Goal: Information Seeking & Learning: Learn about a topic

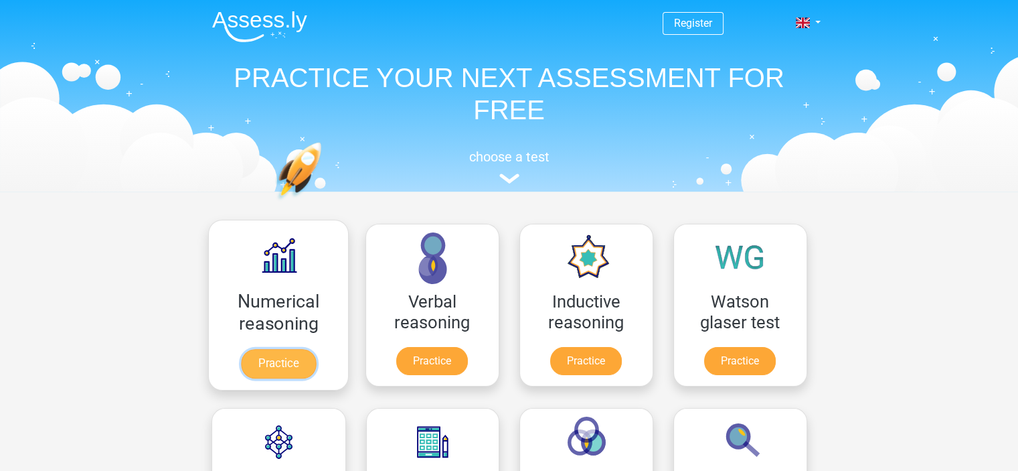
click at [296, 367] on link "Practice" at bounding box center [277, 363] width 75 height 29
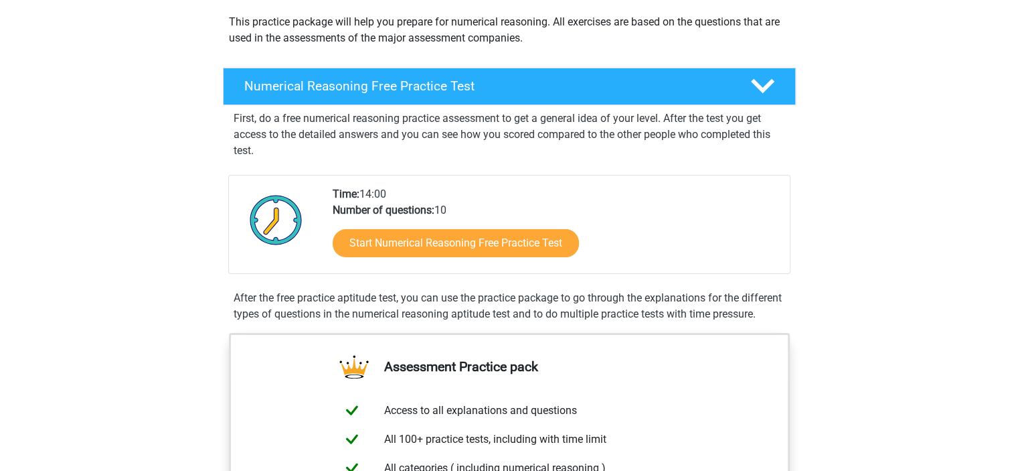
scroll to position [151, 0]
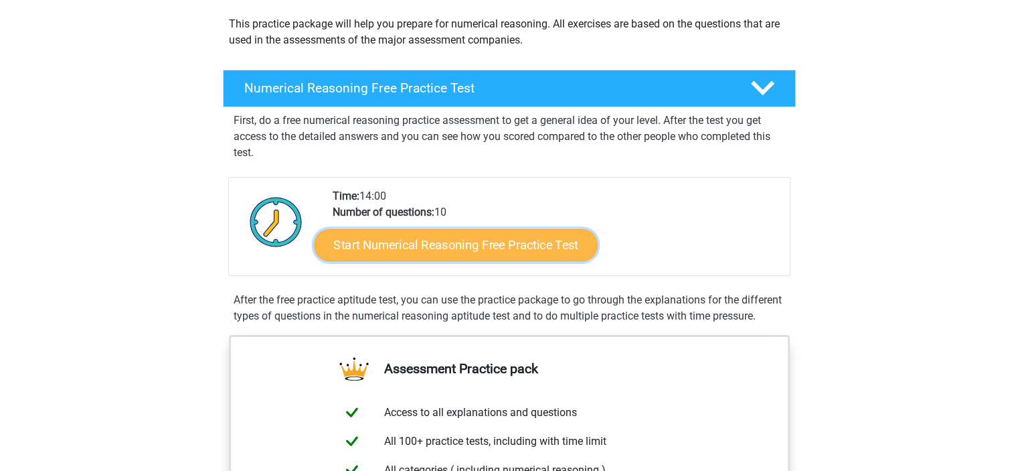
click at [489, 248] on link "Start Numerical Reasoning Free Practice Test" at bounding box center [455, 244] width 283 height 32
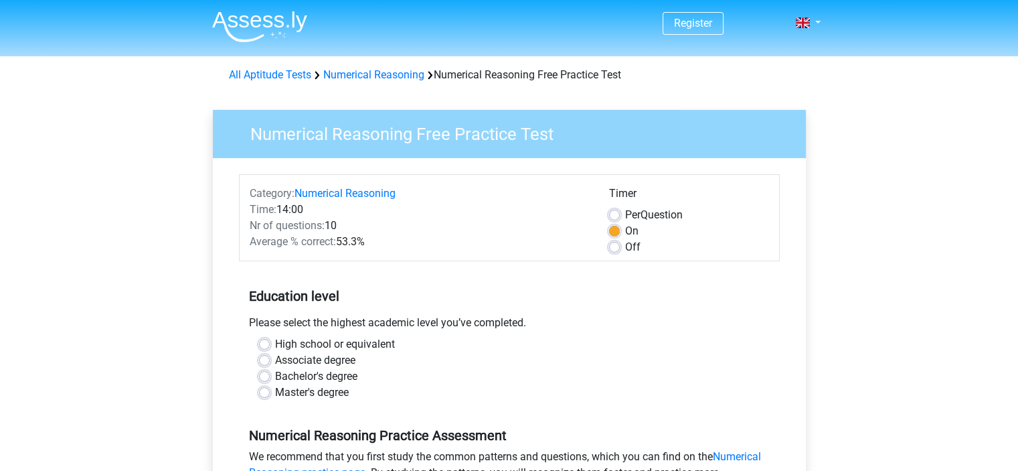
click at [625, 215] on label "Per Question" at bounding box center [654, 215] width 58 height 16
click at [619, 215] on input "Per Question" at bounding box center [614, 213] width 11 height 13
radio input "true"
click at [616, 237] on div "On" at bounding box center [689, 231] width 160 height 16
click at [625, 230] on label "On" at bounding box center [631, 231] width 13 height 16
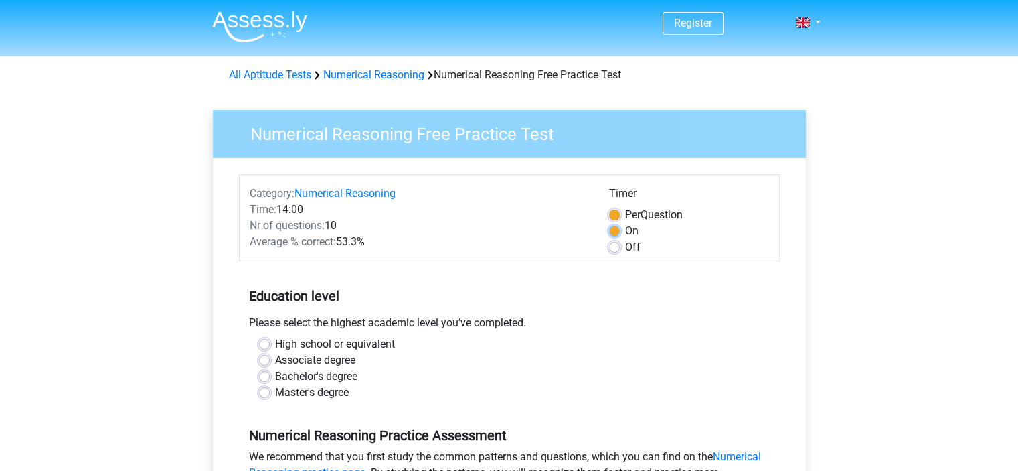
click at [615, 230] on input "On" at bounding box center [614, 229] width 11 height 13
radio input "true"
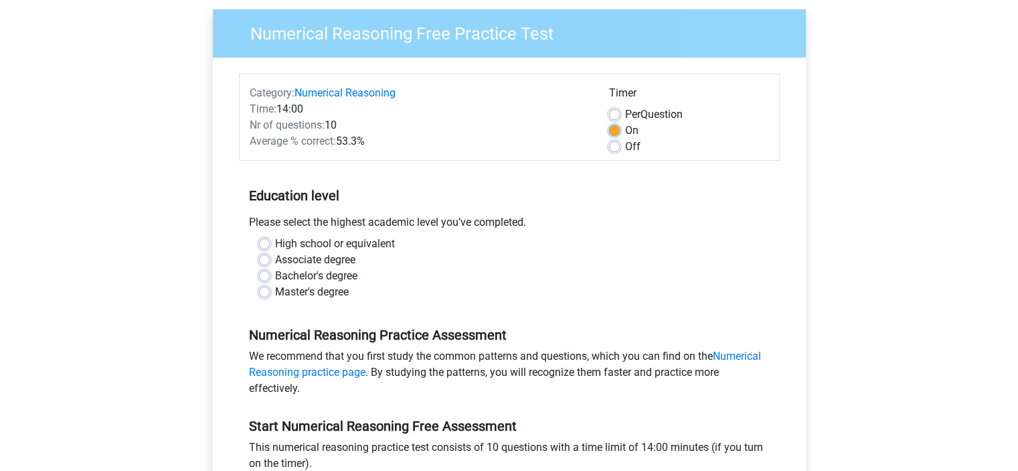
scroll to position [109, 0]
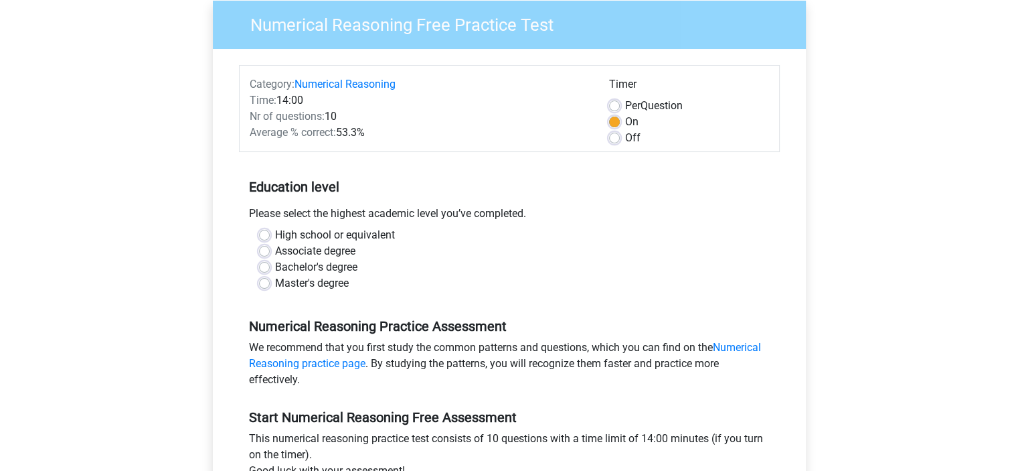
click at [321, 269] on label "Bachelor's degree" at bounding box center [316, 267] width 82 height 16
click at [270, 269] on input "Bachelor's degree" at bounding box center [264, 265] width 11 height 13
radio input "true"
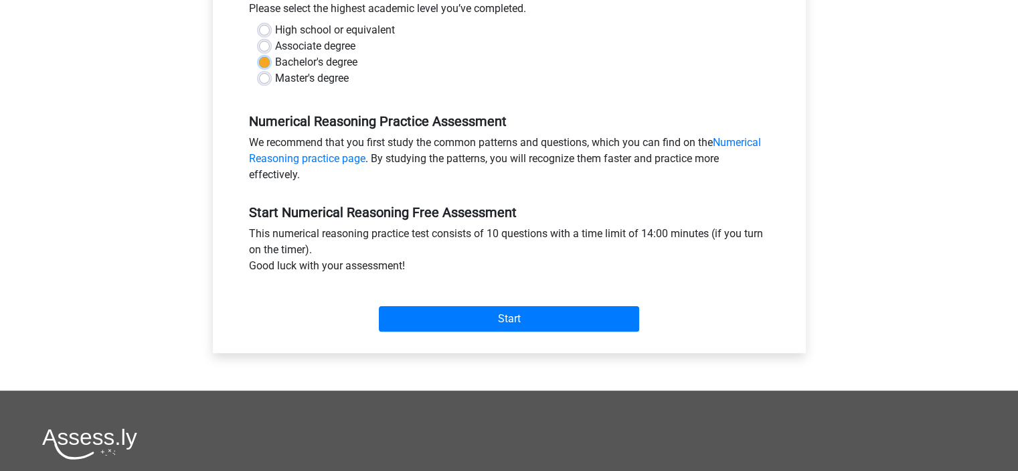
scroll to position [318, 0]
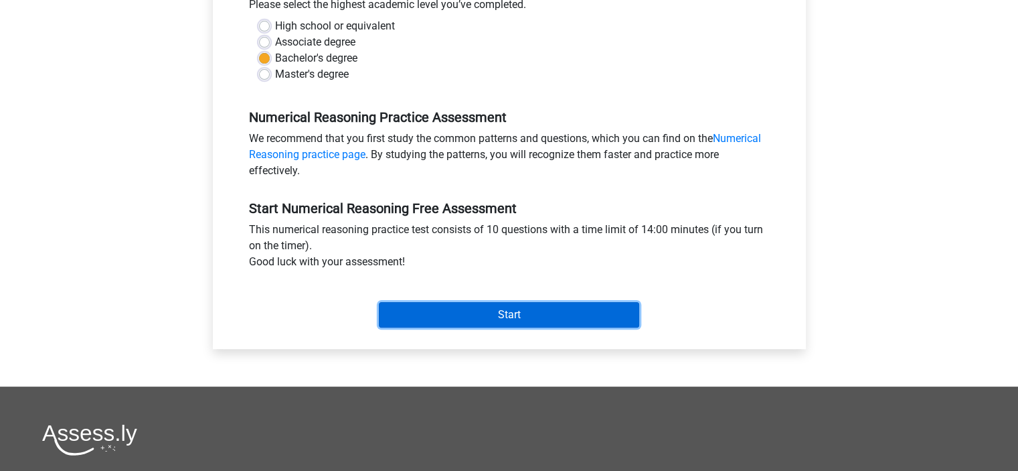
click at [572, 310] on input "Start" at bounding box center [509, 314] width 260 height 25
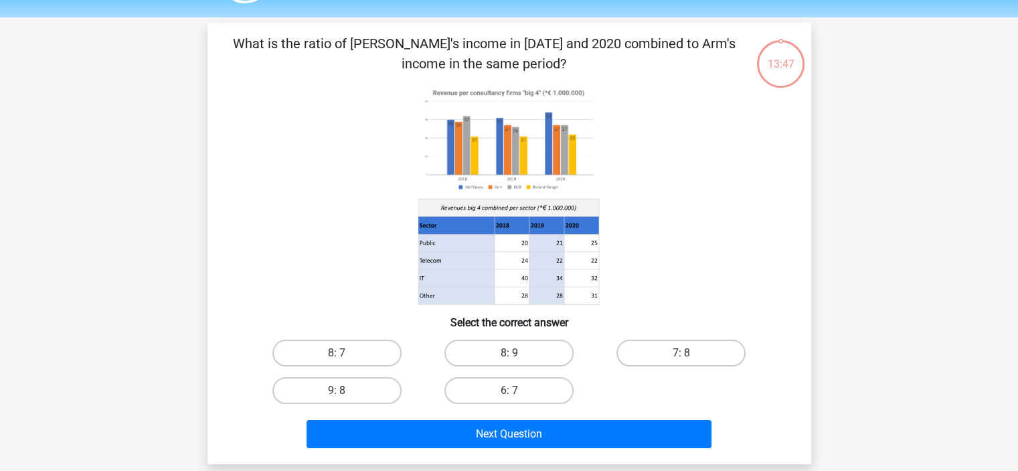
scroll to position [42, 0]
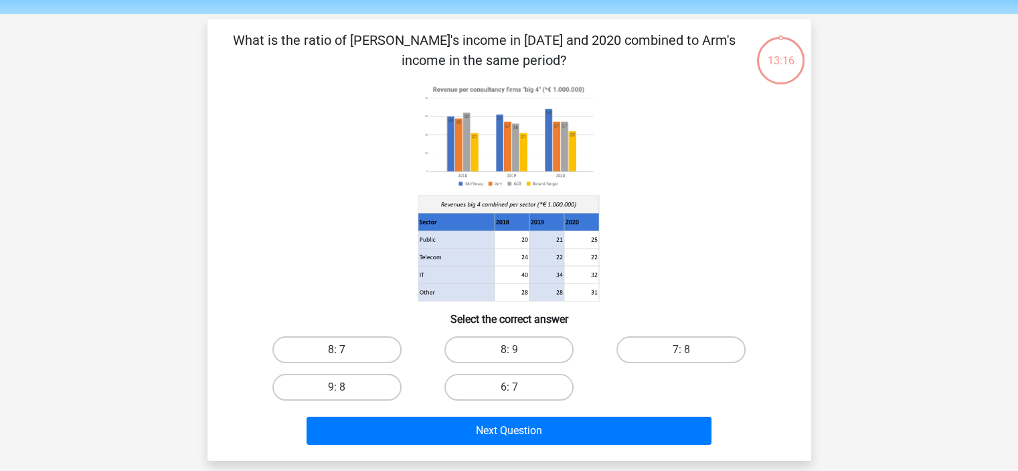
click at [308, 356] on label "8: 7" at bounding box center [337, 349] width 129 height 27
click at [337, 356] on input "8: 7" at bounding box center [341, 354] width 9 height 9
radio input "true"
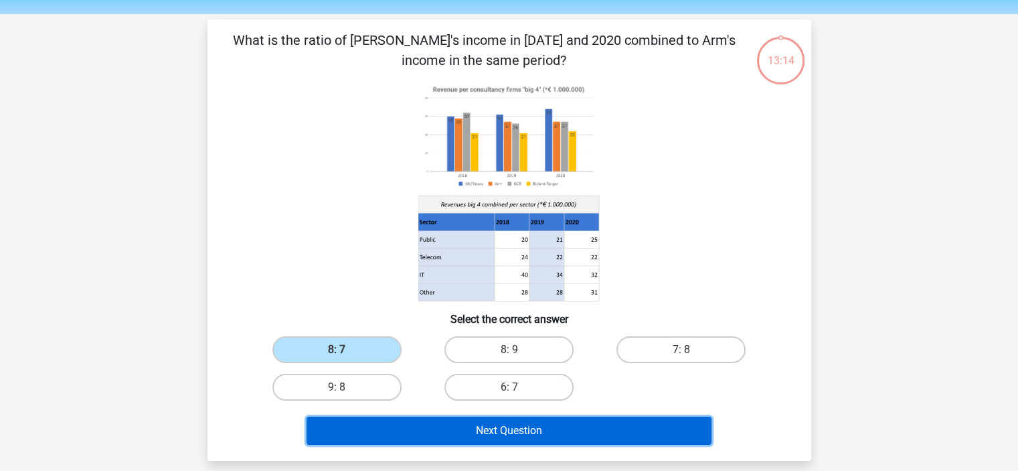
click at [438, 423] on button "Next Question" at bounding box center [509, 430] width 405 height 28
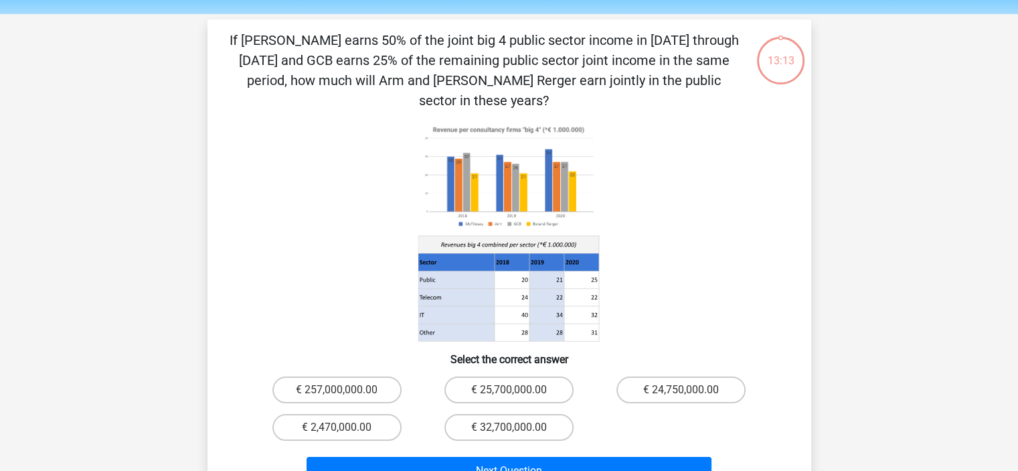
scroll to position [62, 0]
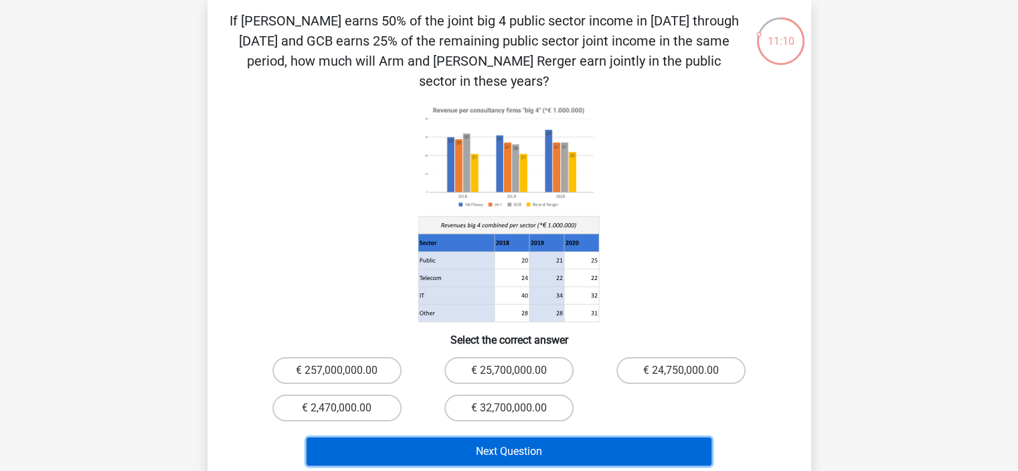
click at [613, 437] on button "Next Question" at bounding box center [509, 451] width 405 height 28
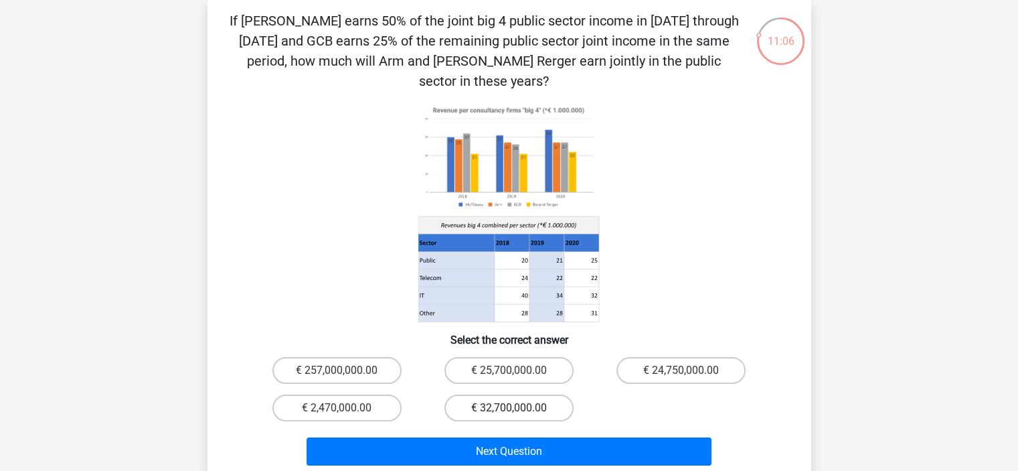
drag, startPoint x: 546, startPoint y: 330, endPoint x: 471, endPoint y: 394, distance: 98.8
click at [471, 394] on div "If McFlinsey earns 50% of the joint big 4 public sector income in 2018 through …" at bounding box center [509, 241] width 593 height 460
click at [471, 394] on label "€ 32,700,000.00" at bounding box center [509, 407] width 129 height 27
click at [509, 408] on input "€ 32,700,000.00" at bounding box center [513, 412] width 9 height 9
radio input "true"
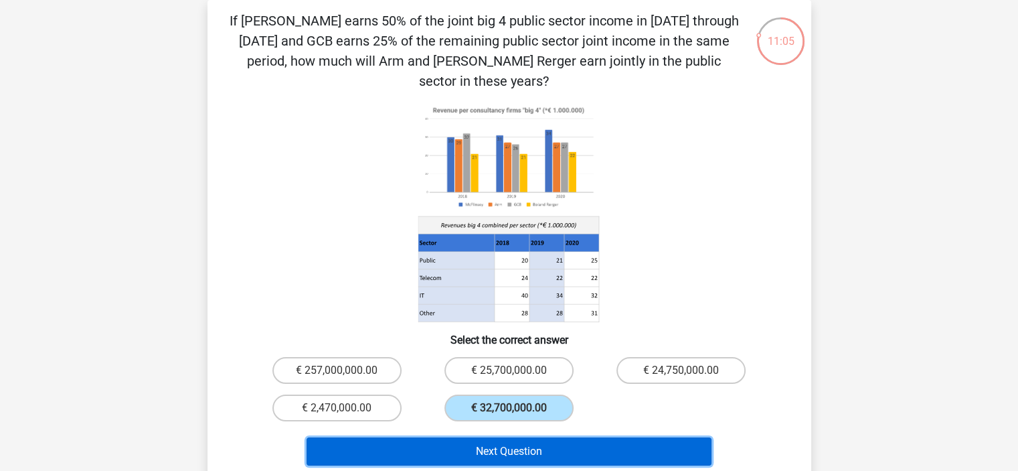
click at [514, 437] on button "Next Question" at bounding box center [509, 451] width 405 height 28
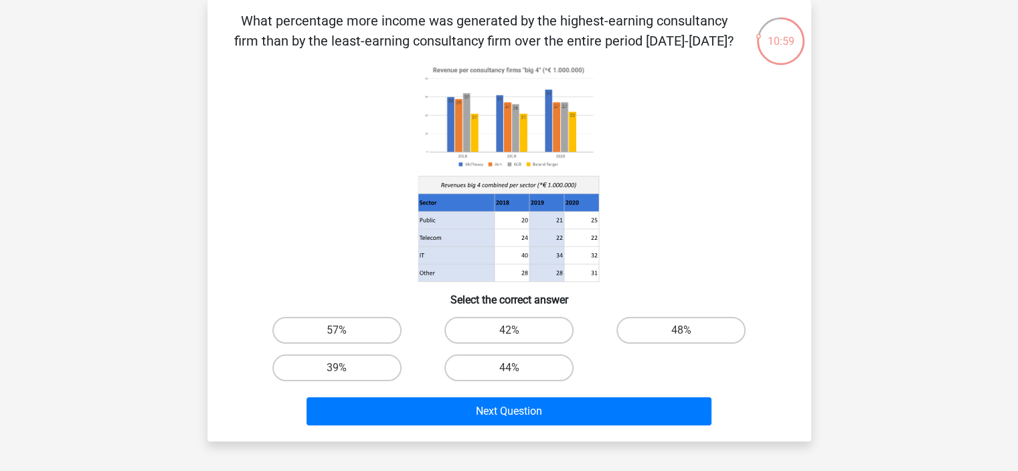
click at [643, 40] on p "What percentage more income was generated by the highest-earning consultancy fi…" at bounding box center [484, 31] width 511 height 40
